Goal: Information Seeking & Learning: Learn about a topic

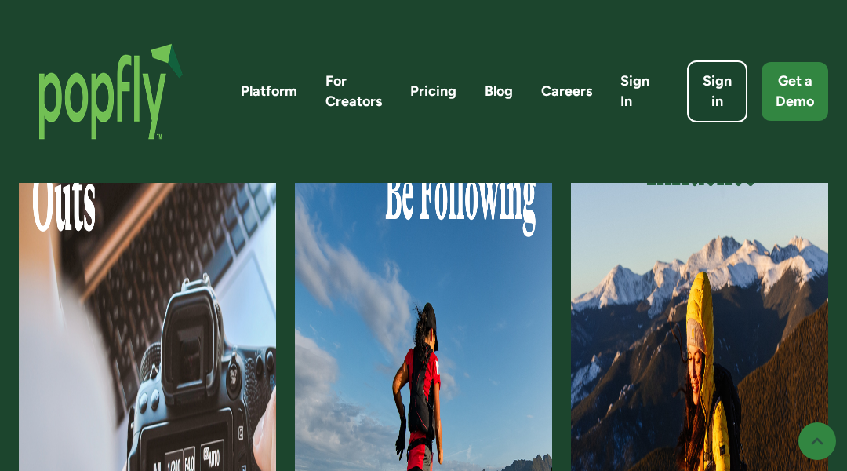
scroll to position [6403, 0]
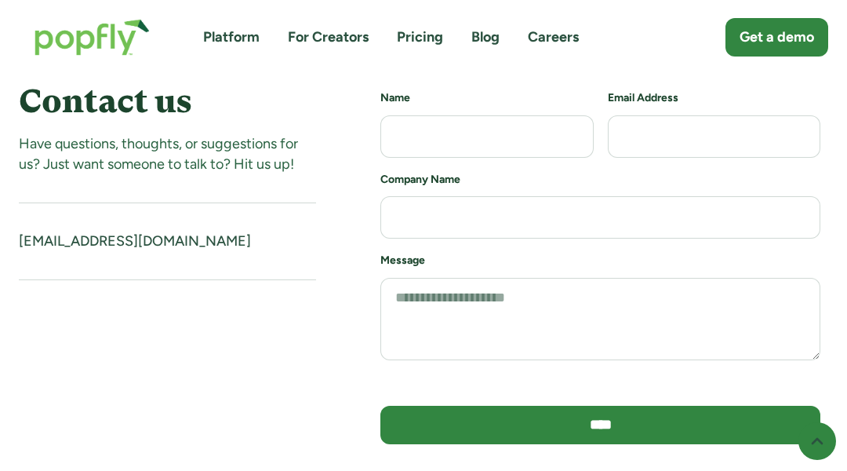
scroll to position [533, 0]
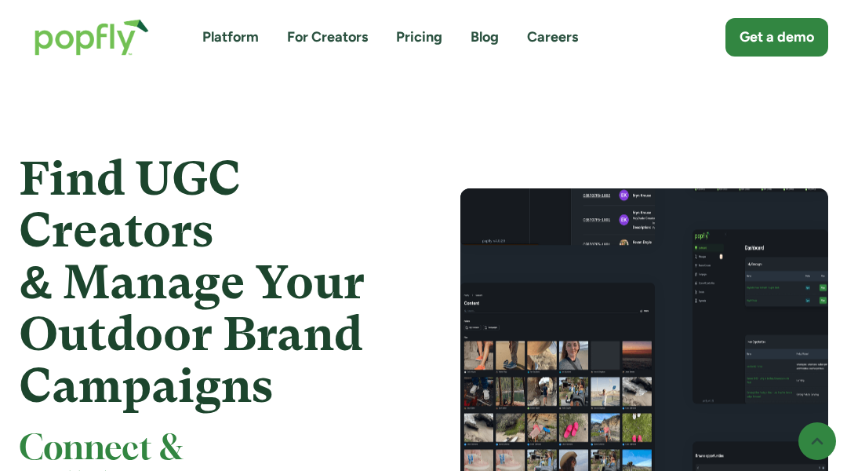
scroll to position [5006, 0]
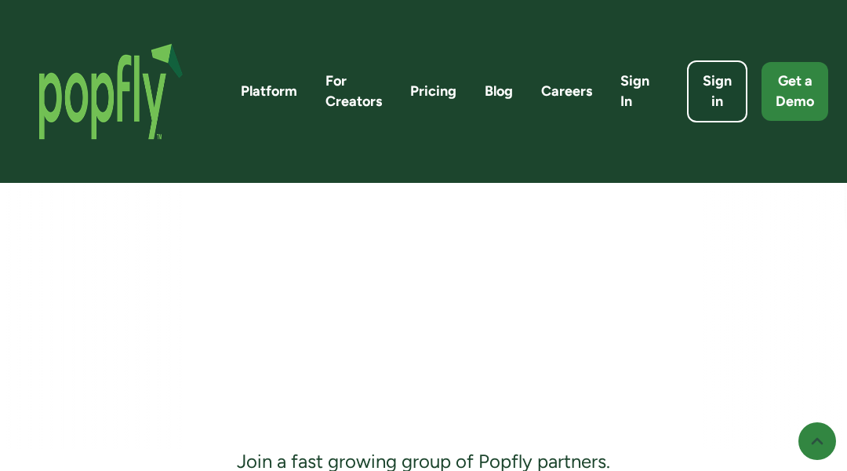
scroll to position [1636, 0]
